Goal: Navigation & Orientation: Find specific page/section

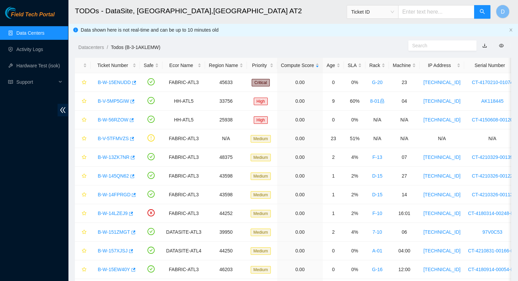
click at [34, 34] on link "Data Centers" at bounding box center [30, 32] width 28 height 5
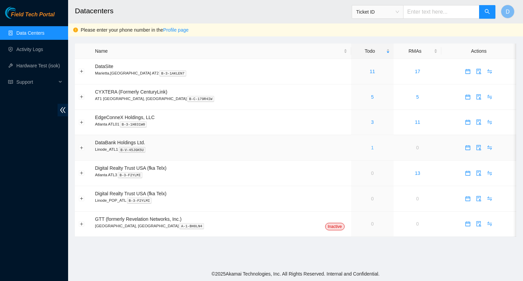
click at [371, 149] on link "1" at bounding box center [372, 147] width 3 height 5
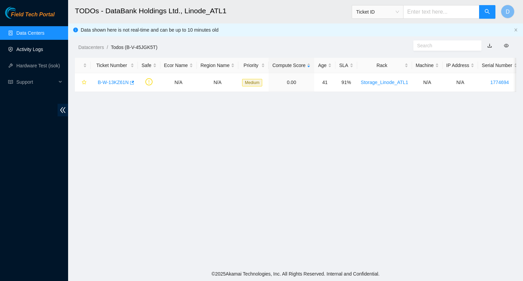
click at [34, 50] on link "Activity Logs" at bounding box center [29, 49] width 27 height 5
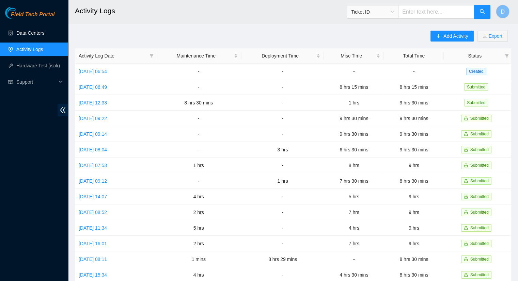
click at [24, 31] on link "Data Centers" at bounding box center [30, 32] width 28 height 5
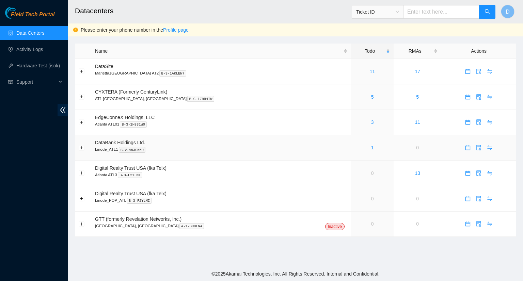
click at [355, 147] on div "1" at bounding box center [372, 147] width 35 height 7
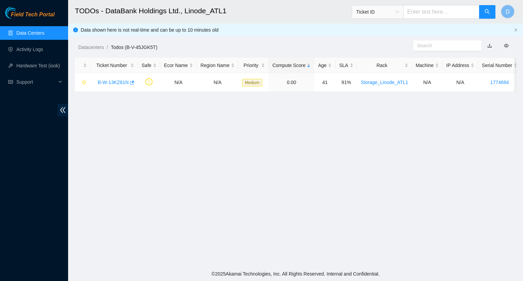
click at [40, 32] on link "Data Centers" at bounding box center [30, 32] width 28 height 5
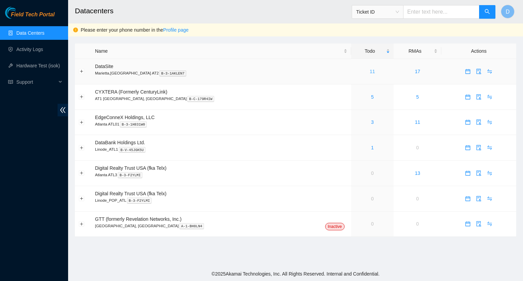
click at [370, 73] on link "11" at bounding box center [372, 71] width 5 height 5
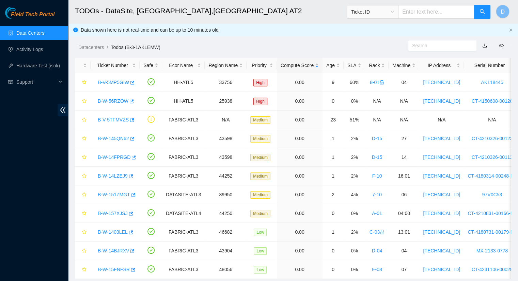
click at [36, 32] on link "Data Centers" at bounding box center [30, 32] width 28 height 5
